Goal: Find specific page/section: Find specific page/section

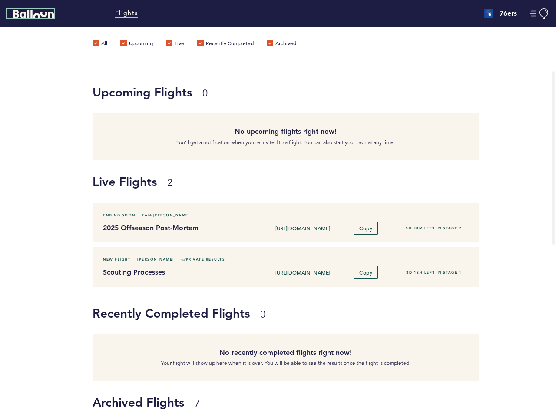
click at [33, 14] on icon "Balloon" at bounding box center [33, 14] width 41 height 9
click at [539, 13] on button "Manage Account" at bounding box center [540, 13] width 20 height 11
click at [324, 222] on div "[URL][DOMAIN_NAME] Copy" at bounding box center [326, 227] width 130 height 13
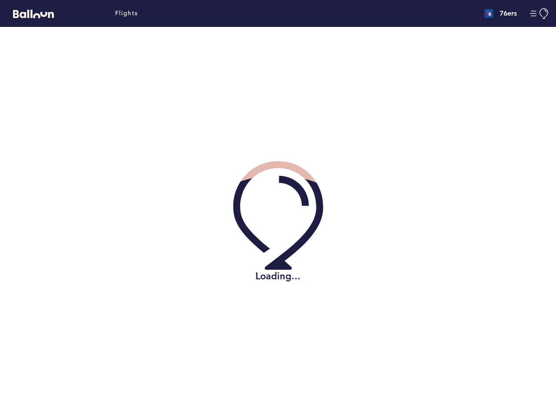
click at [365, 228] on div "Loading..." at bounding box center [278, 222] width 543 height 390
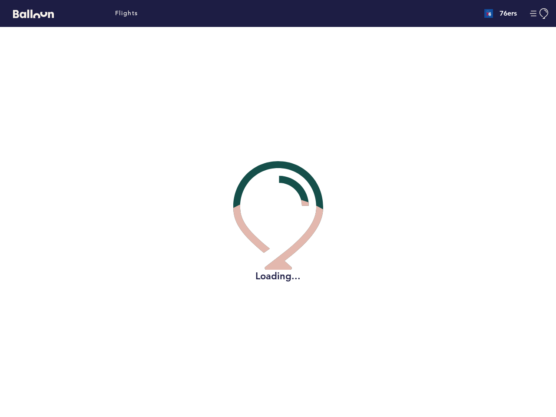
click at [324, 267] on div "Loading..." at bounding box center [278, 222] width 543 height 390
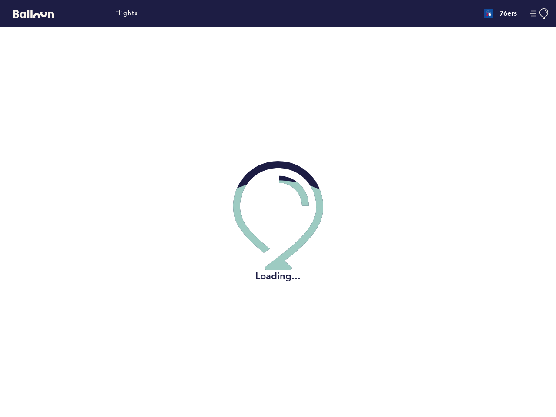
click at [191, 260] on div "Loading..." at bounding box center [278, 222] width 543 height 390
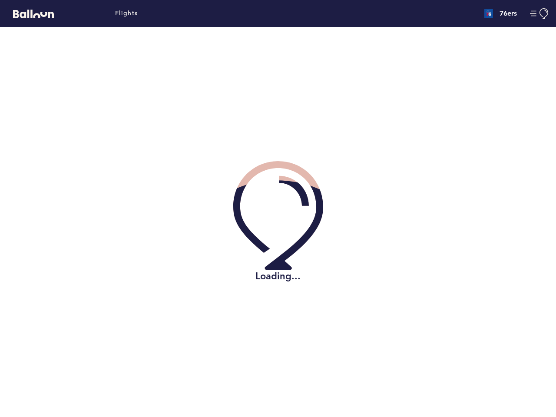
click at [365, 272] on div "Loading..." at bounding box center [278, 222] width 543 height 390
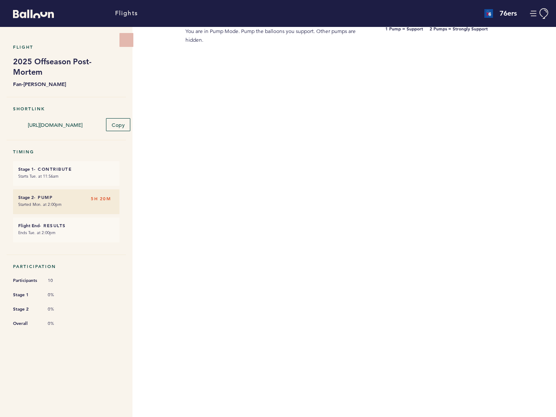
click at [553, 160] on div "You are in Pump Mode. Pump the balloons you support. Other pumps are hidden. 1 …" at bounding box center [370, 222] width 370 height 390
